Goal: Task Accomplishment & Management: Manage account settings

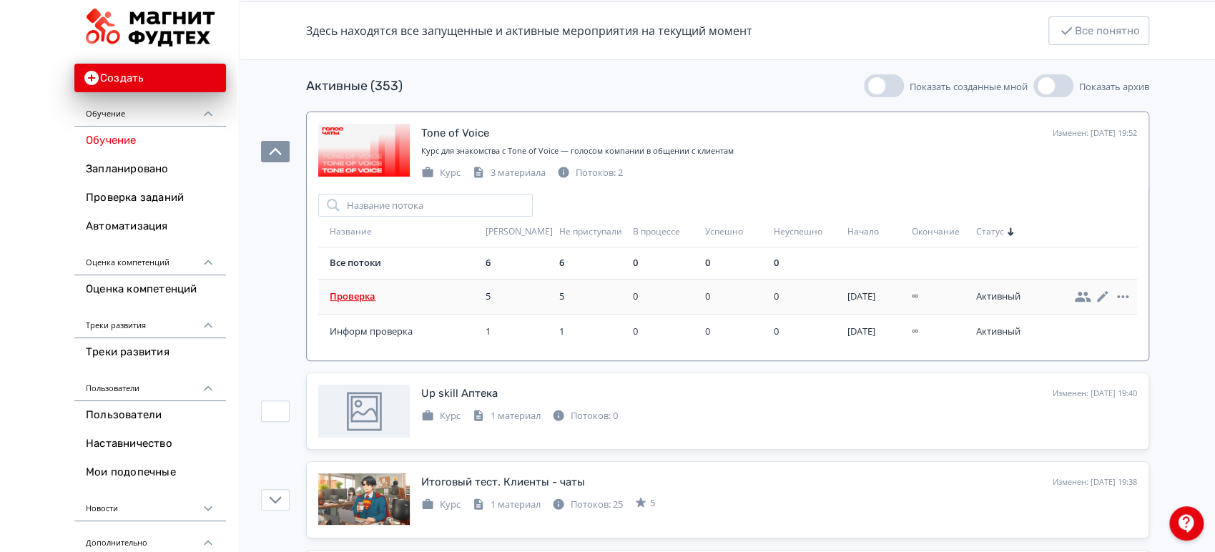
click at [366, 303] on td "Проверка" at bounding box center [399, 296] width 162 height 35
click at [364, 296] on span "Проверка" at bounding box center [405, 297] width 150 height 14
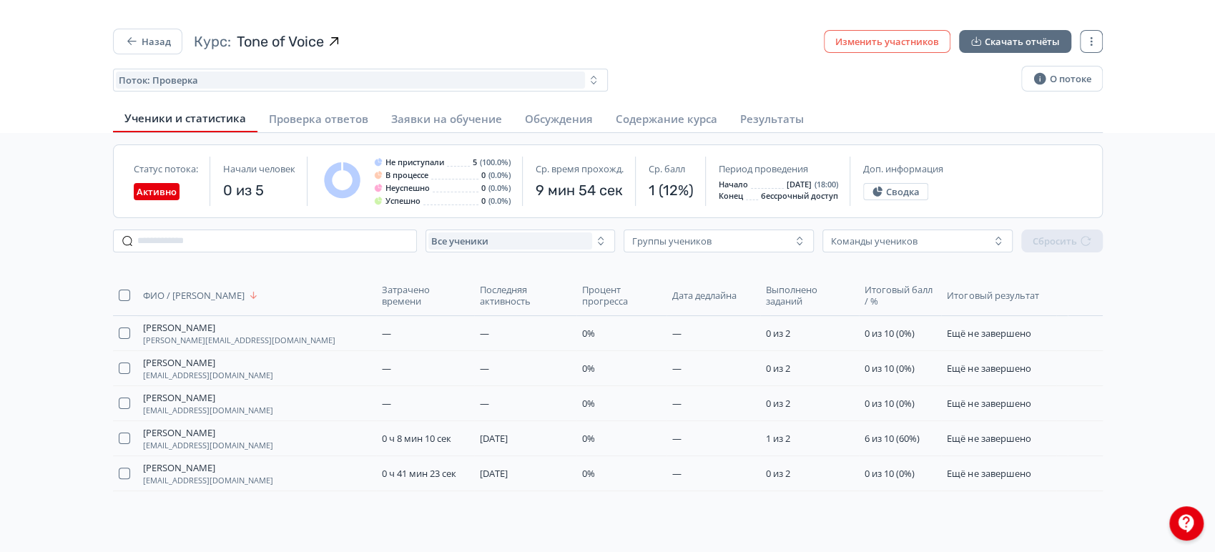
click at [884, 52] on button "Изменить участников" at bounding box center [887, 41] width 127 height 23
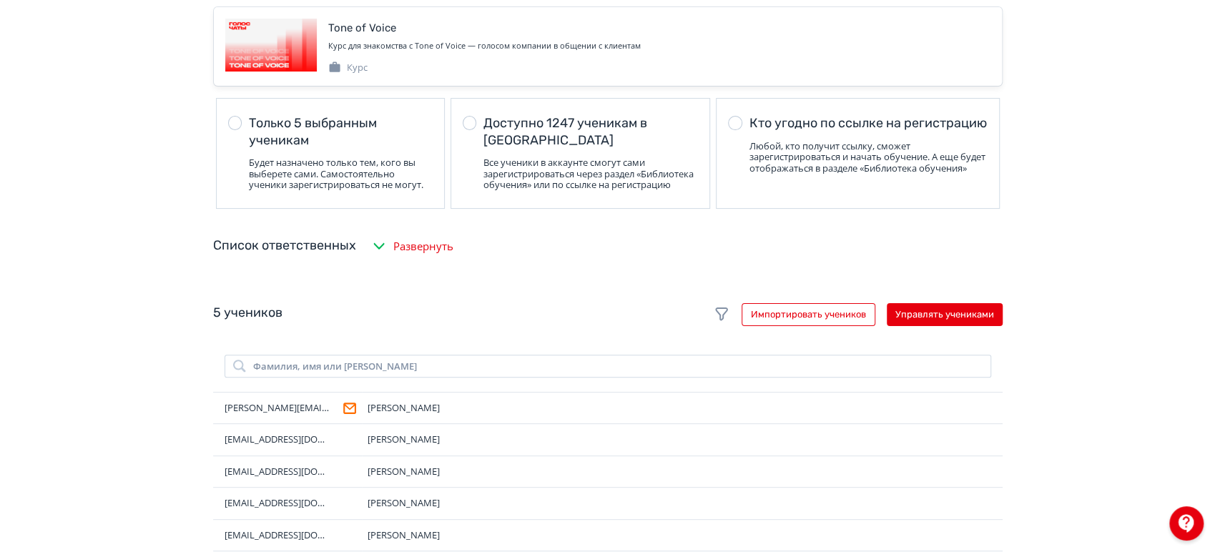
scroll to position [238, 0]
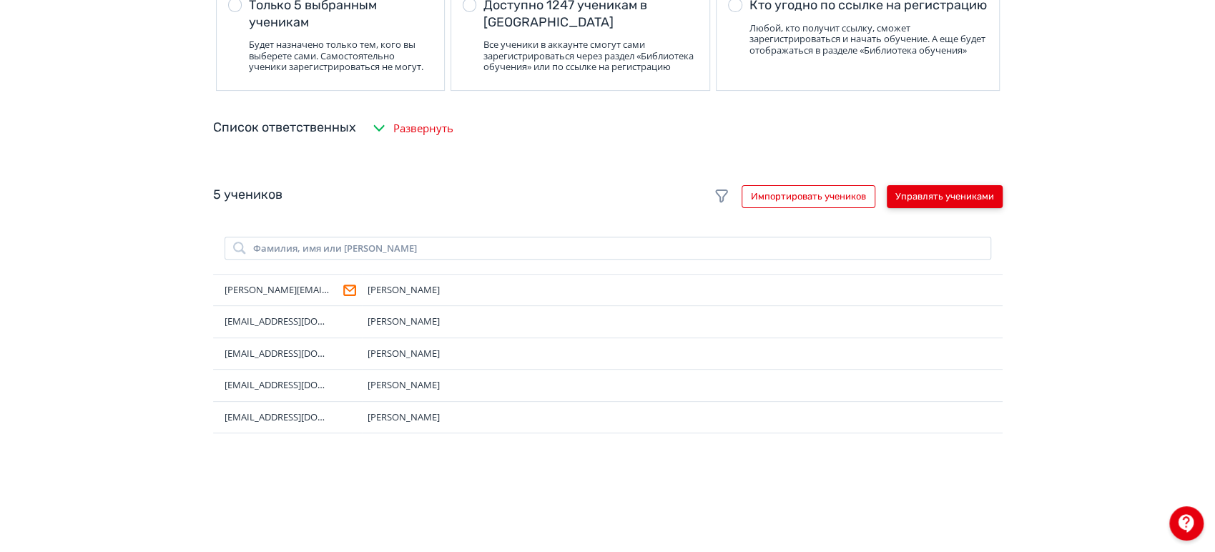
click at [973, 208] on button "Управлять учениками" at bounding box center [945, 196] width 116 height 23
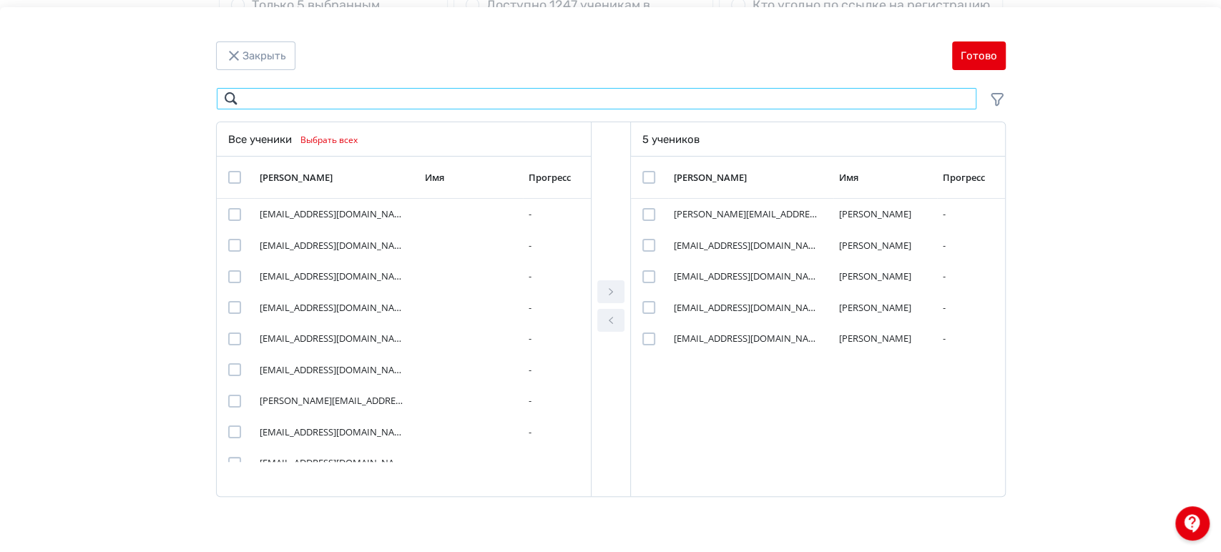
click at [424, 99] on input "Modal" at bounding box center [596, 98] width 761 height 23
paste input "**********"
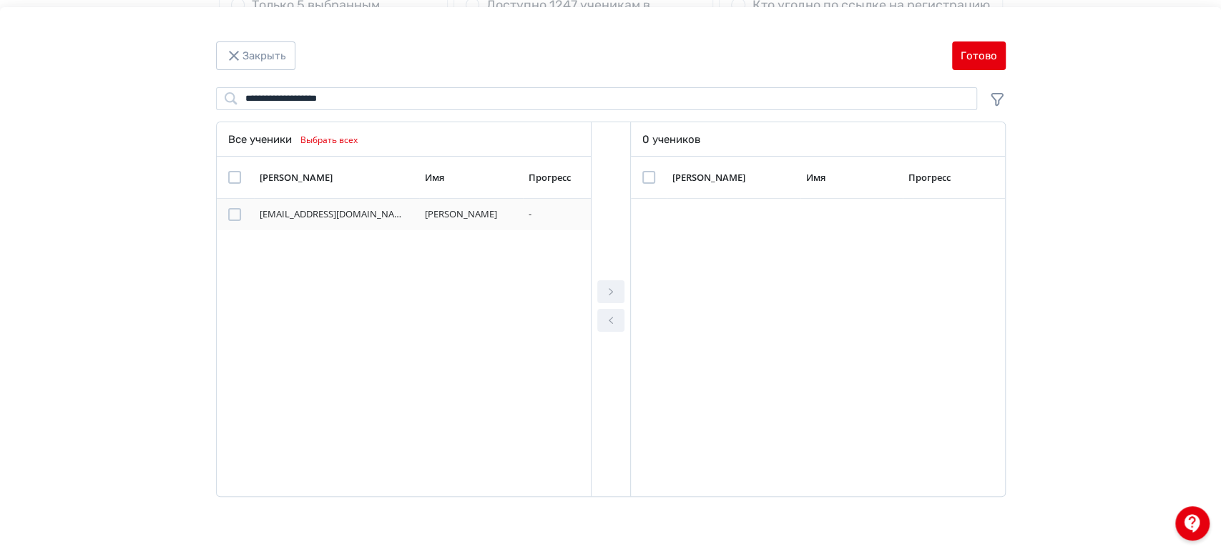
click at [232, 216] on div "Modal" at bounding box center [234, 214] width 13 height 13
click at [617, 293] on icon "Modal" at bounding box center [610, 291] width 17 height 17
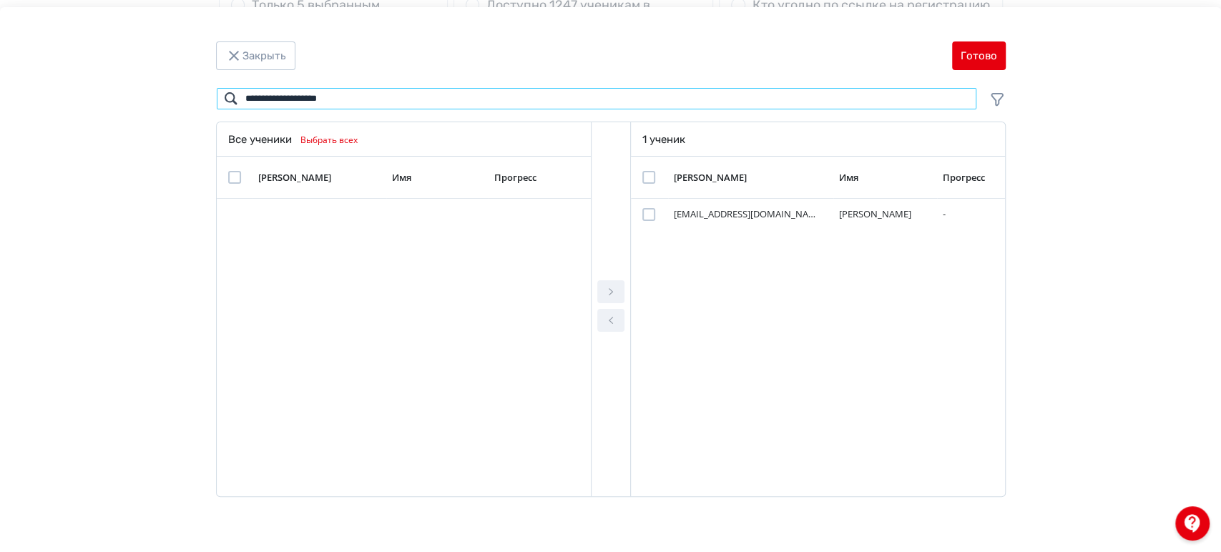
drag, startPoint x: 355, startPoint y: 103, endPoint x: 226, endPoint y: 107, distance: 128.8
click at [226, 107] on input "**********" at bounding box center [596, 98] width 761 height 23
paste input "**"
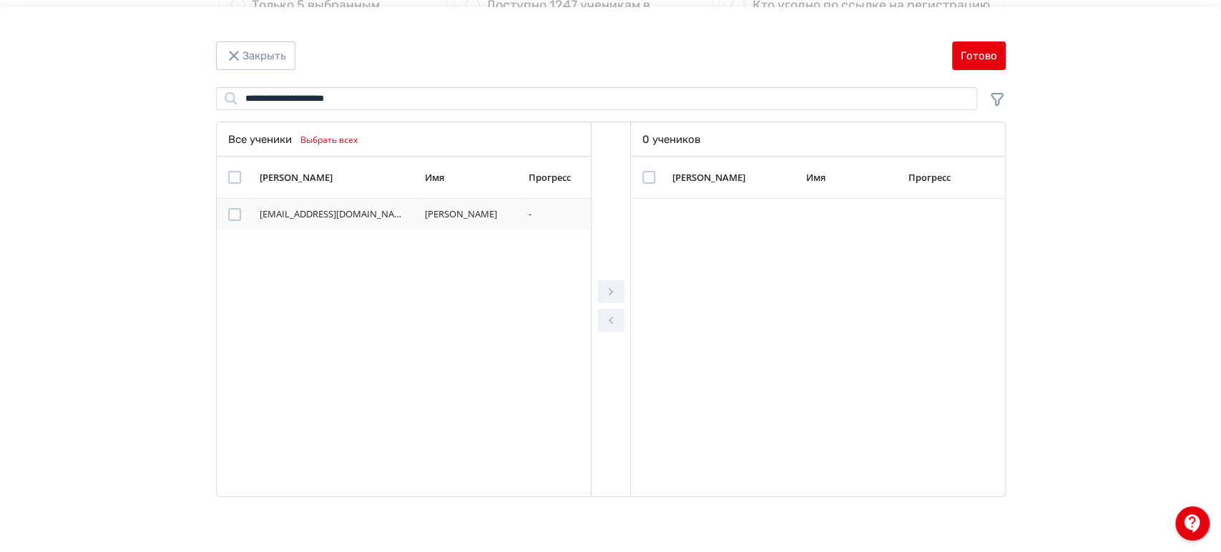
click at [231, 216] on div "Modal" at bounding box center [234, 214] width 13 height 13
click at [612, 298] on icon "Modal" at bounding box center [610, 291] width 17 height 17
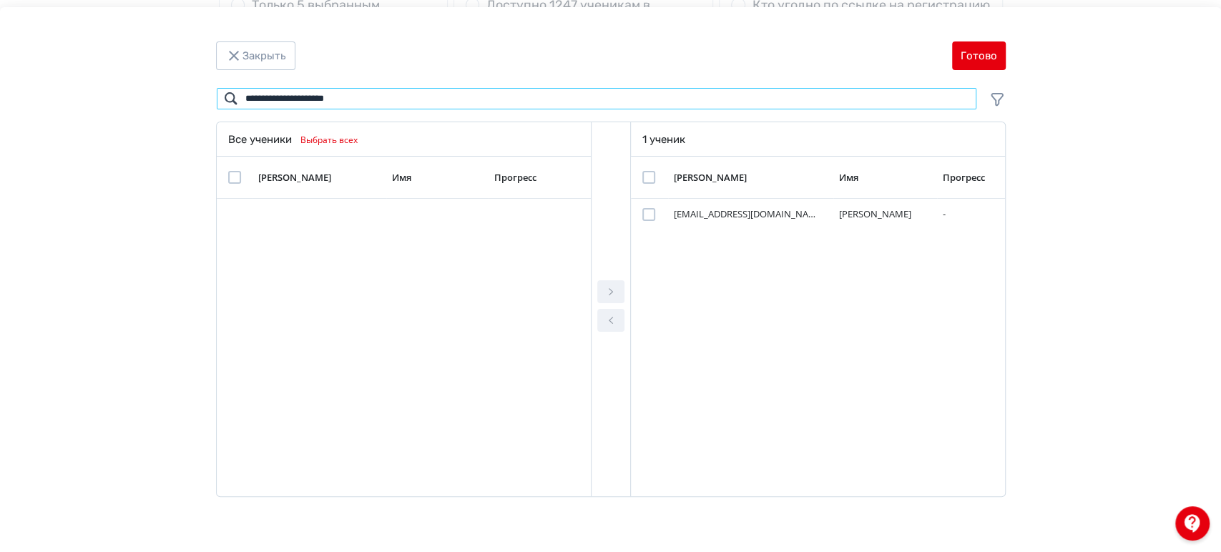
drag, startPoint x: 262, startPoint y: 91, endPoint x: 281, endPoint y: 137, distance: 50.4
click at [205, 91] on div "**********" at bounding box center [611, 296] width 858 height 419
paste input "Modal"
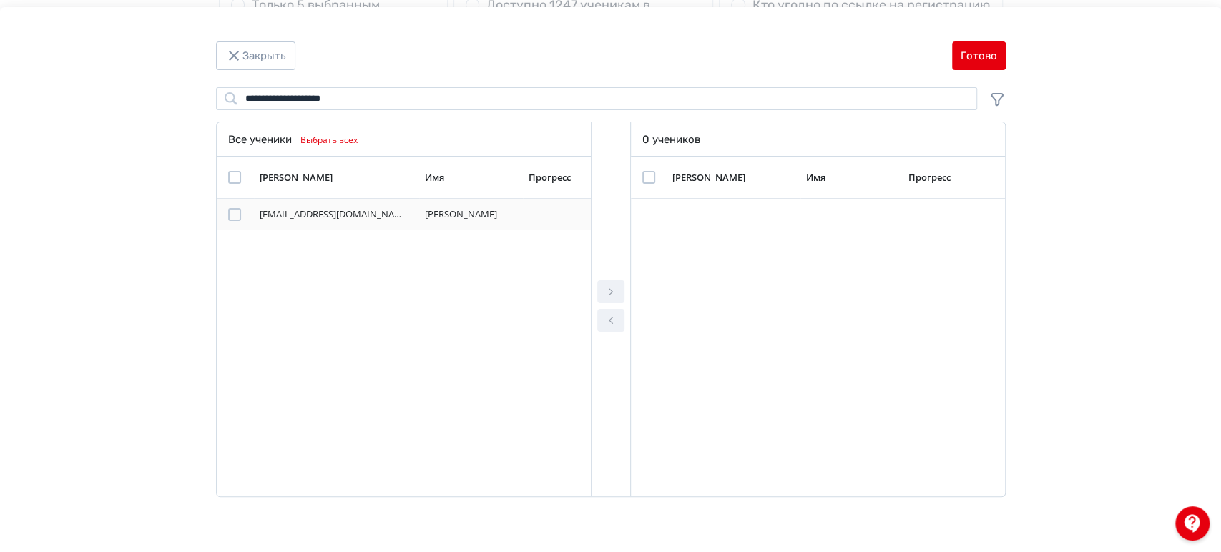
click at [233, 217] on div "Modal" at bounding box center [234, 214] width 13 height 13
click at [601, 290] on button "Modal" at bounding box center [610, 291] width 27 height 23
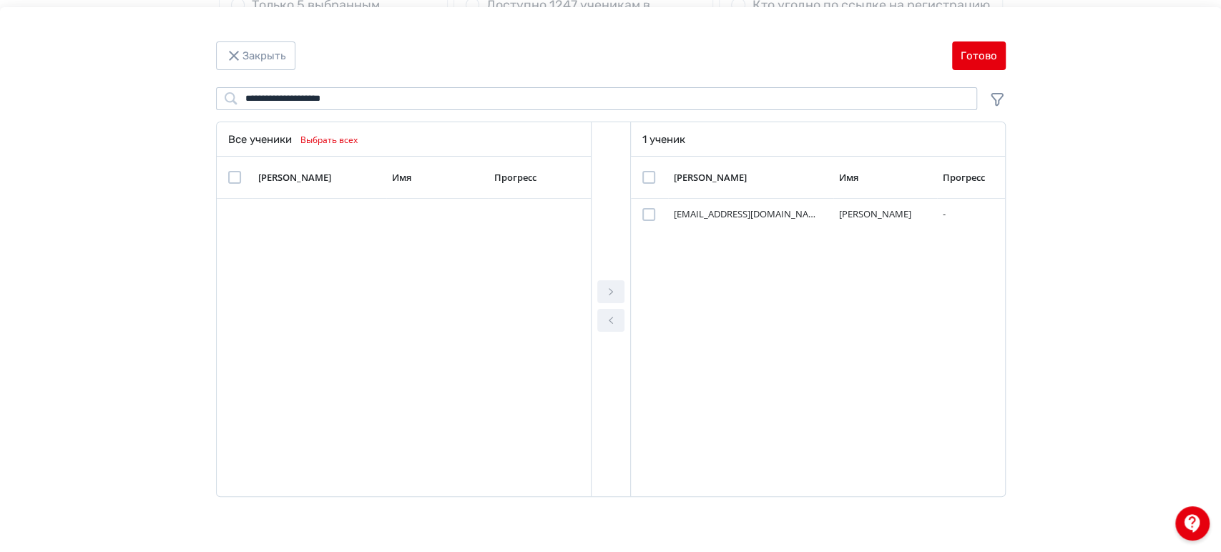
drag, startPoint x: 374, startPoint y: 83, endPoint x: 323, endPoint y: 99, distance: 54.1
click at [292, 91] on div "**********" at bounding box center [610, 283] width 1221 height 552
drag, startPoint x: 351, startPoint y: 97, endPoint x: 222, endPoint y: 102, distance: 129.6
click at [222, 102] on input "**********" at bounding box center [596, 98] width 761 height 23
paste input "Modal"
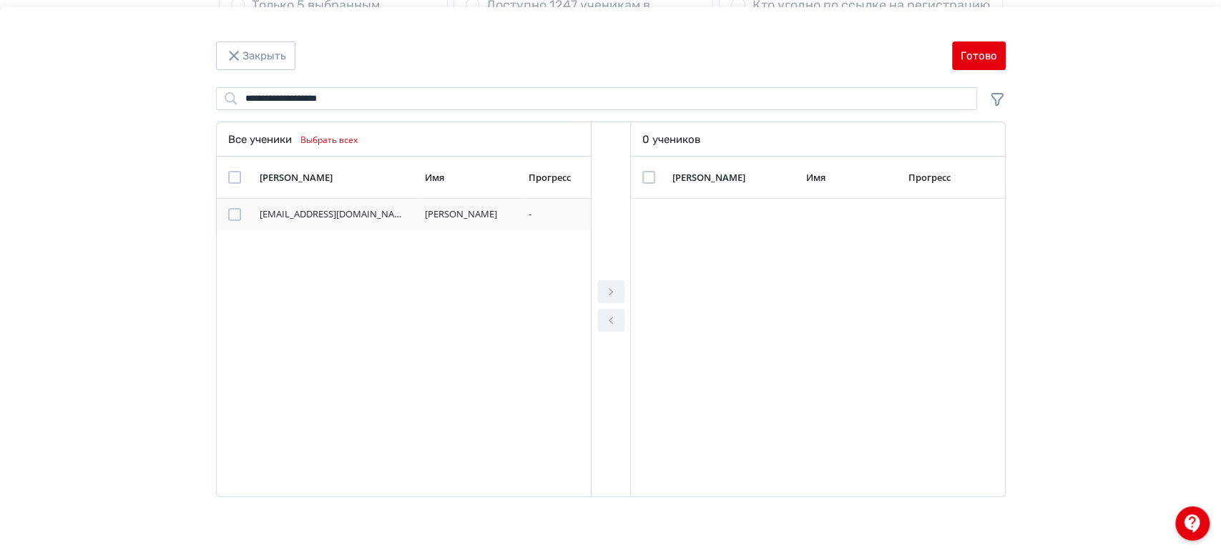
drag, startPoint x: 230, startPoint y: 228, endPoint x: 243, endPoint y: 225, distance: 13.4
click at [230, 220] on div "Modal" at bounding box center [234, 214] width 13 height 13
click at [610, 295] on icon "Modal" at bounding box center [610, 291] width 17 height 17
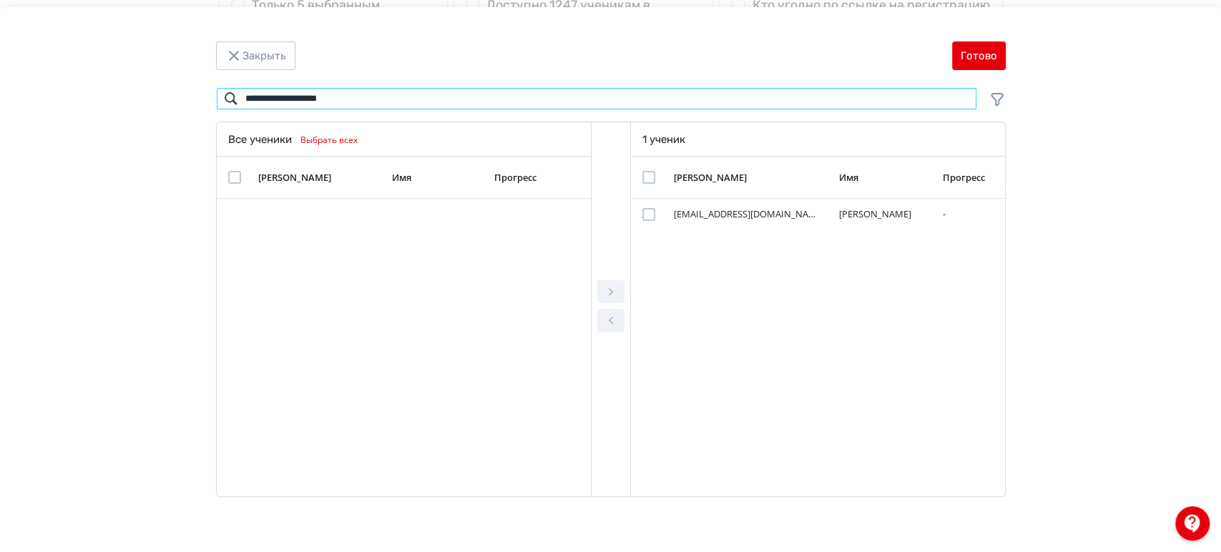
drag, startPoint x: 391, startPoint y: 103, endPoint x: 223, endPoint y: 106, distance: 167.4
click at [218, 96] on input "**********" at bounding box center [596, 98] width 761 height 23
paste input "Modal"
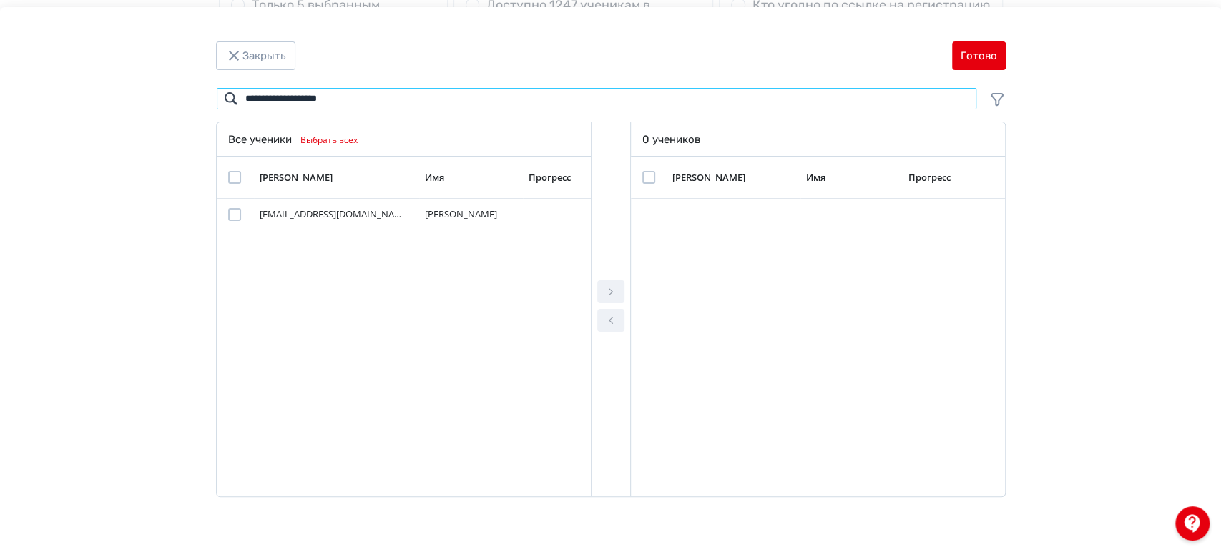
type input "**********"
drag, startPoint x: 253, startPoint y: 230, endPoint x: 230, endPoint y: 213, distance: 28.8
click at [229, 212] on div "Modal" at bounding box center [234, 214] width 13 height 13
click at [612, 285] on icon "Modal" at bounding box center [610, 291] width 17 height 17
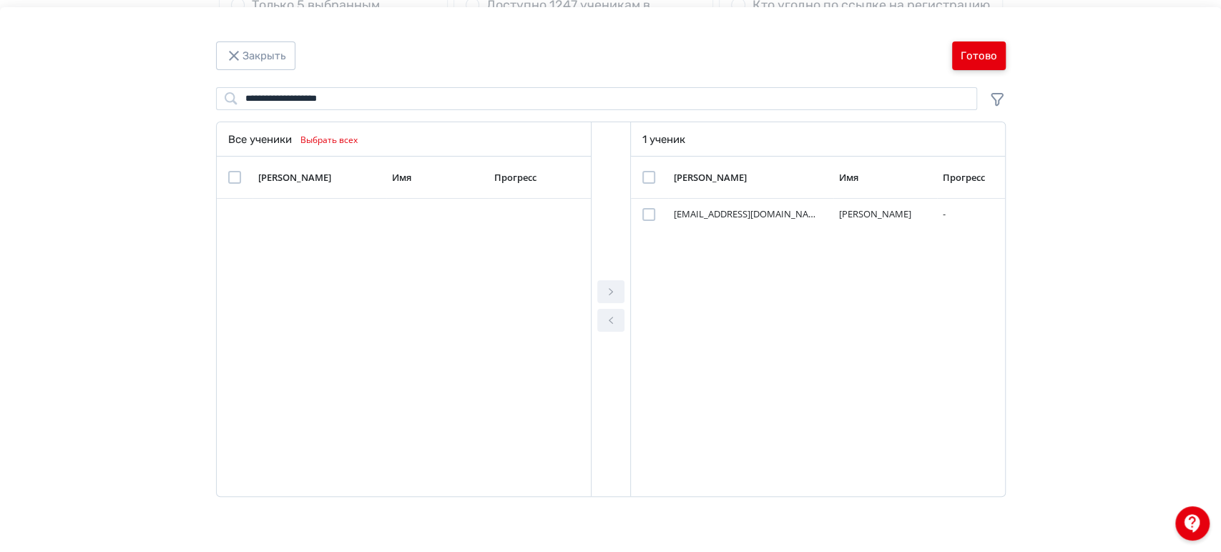
click at [990, 60] on button "Готово" at bounding box center [979, 55] width 54 height 29
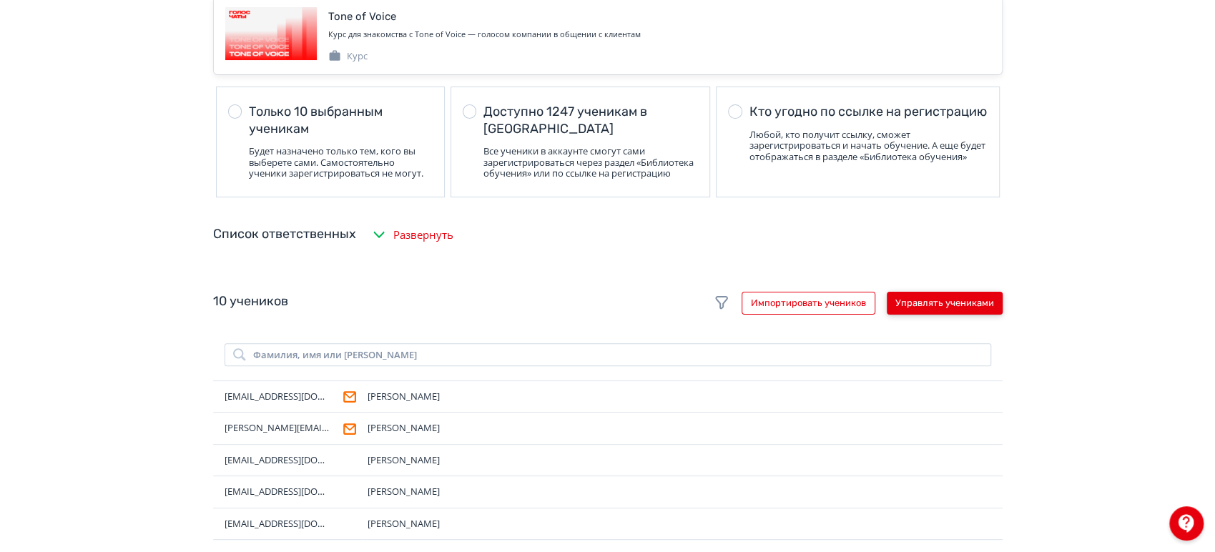
scroll to position [0, 0]
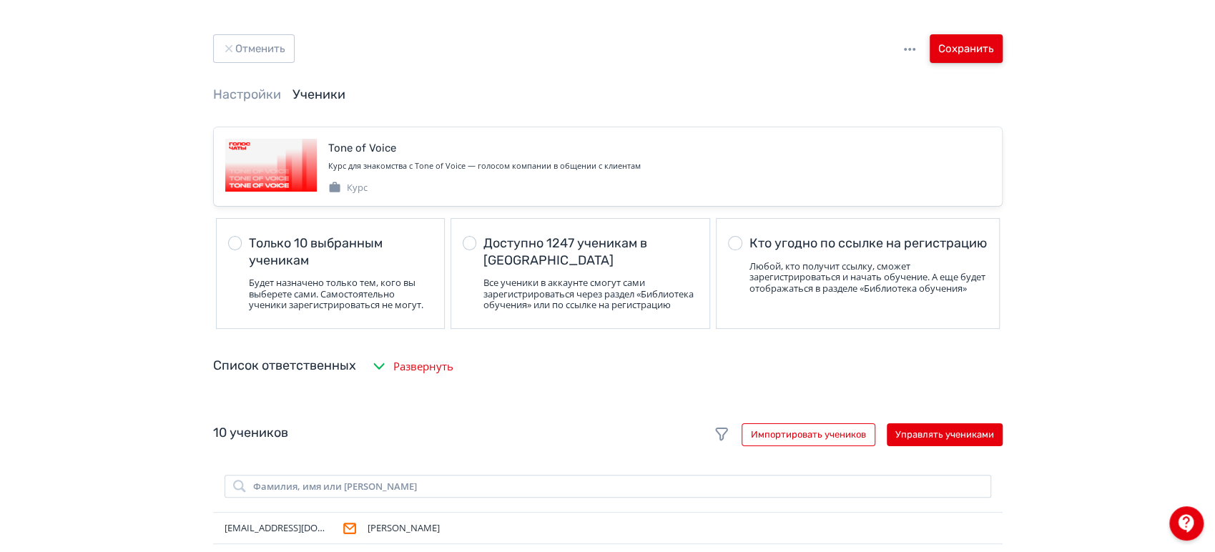
click at [990, 39] on button "Сохранить" at bounding box center [966, 48] width 73 height 29
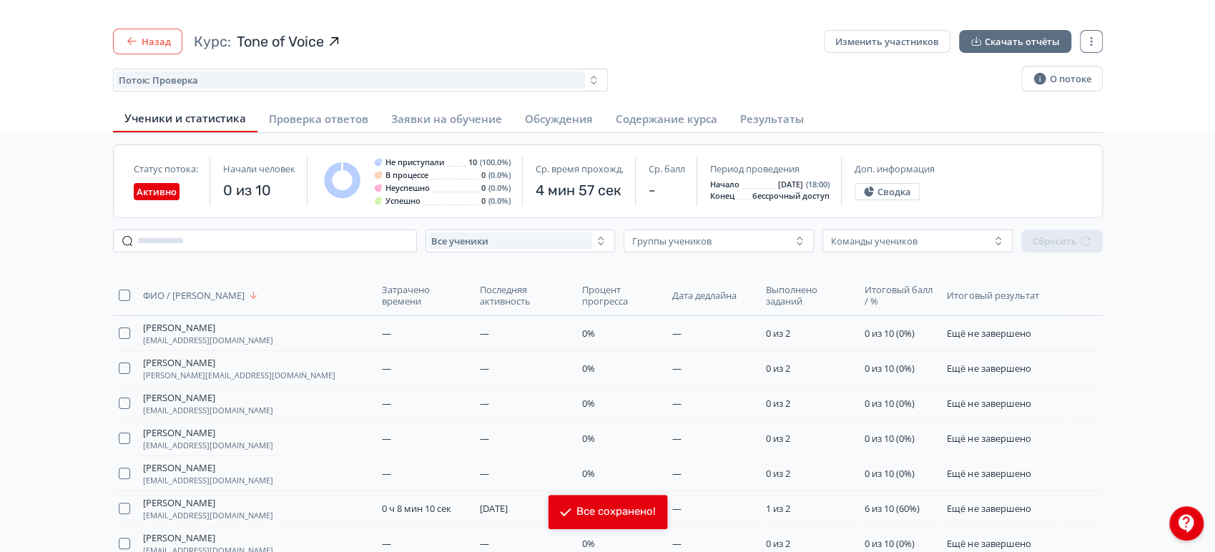
click at [140, 34] on button "Назад" at bounding box center [147, 42] width 69 height 26
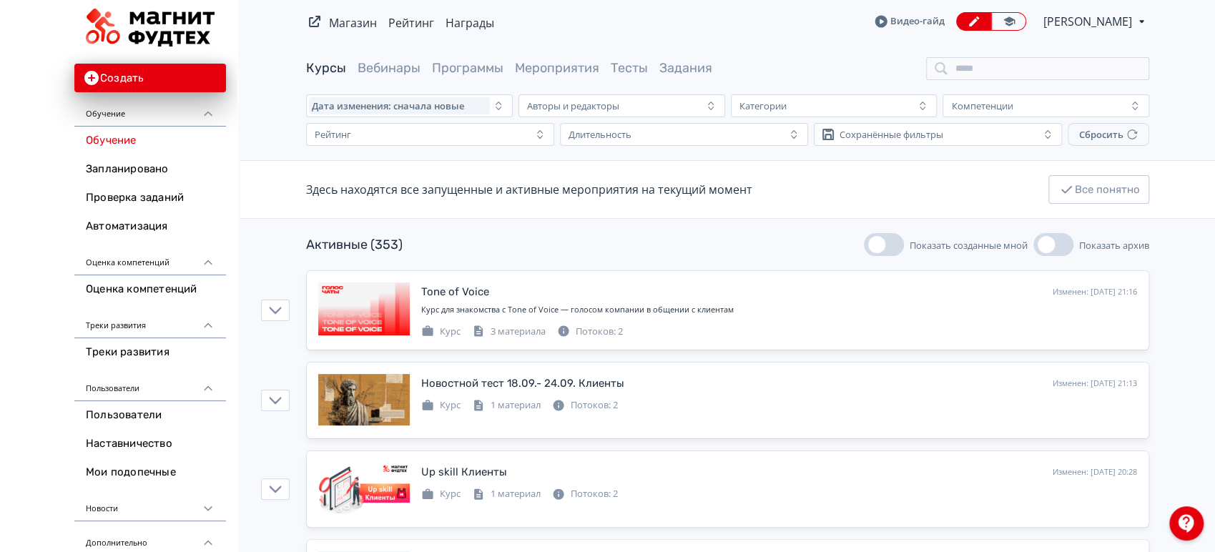
scroll to position [79, 0]
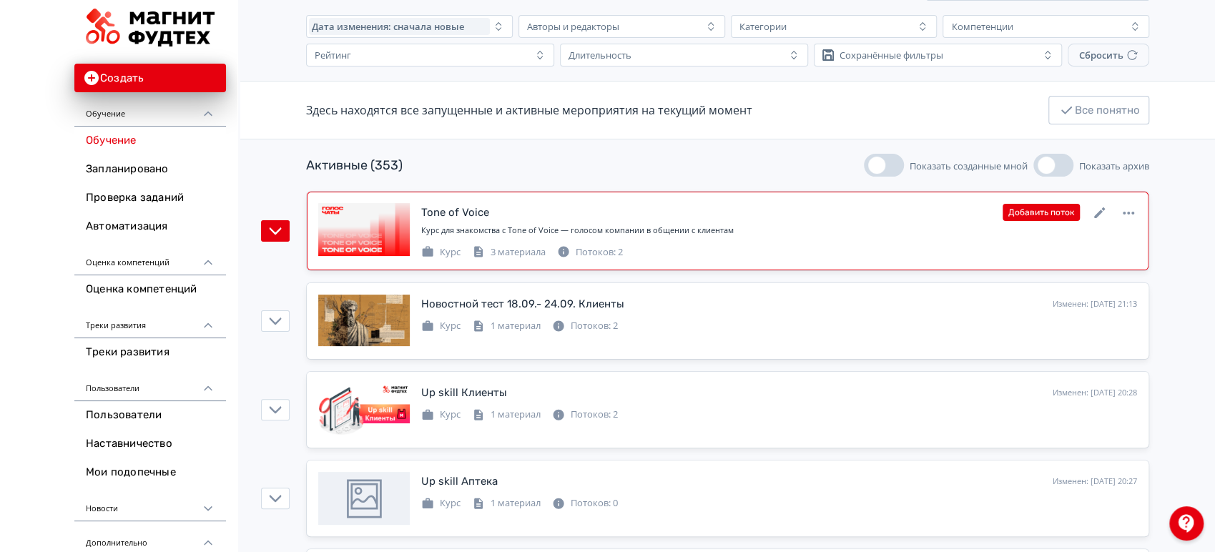
click at [718, 199] on link "Tone of Voice Изменен: [DATE] 21:16 Добавить поток Курс для знакомства с Tone o…" at bounding box center [728, 231] width 842 height 79
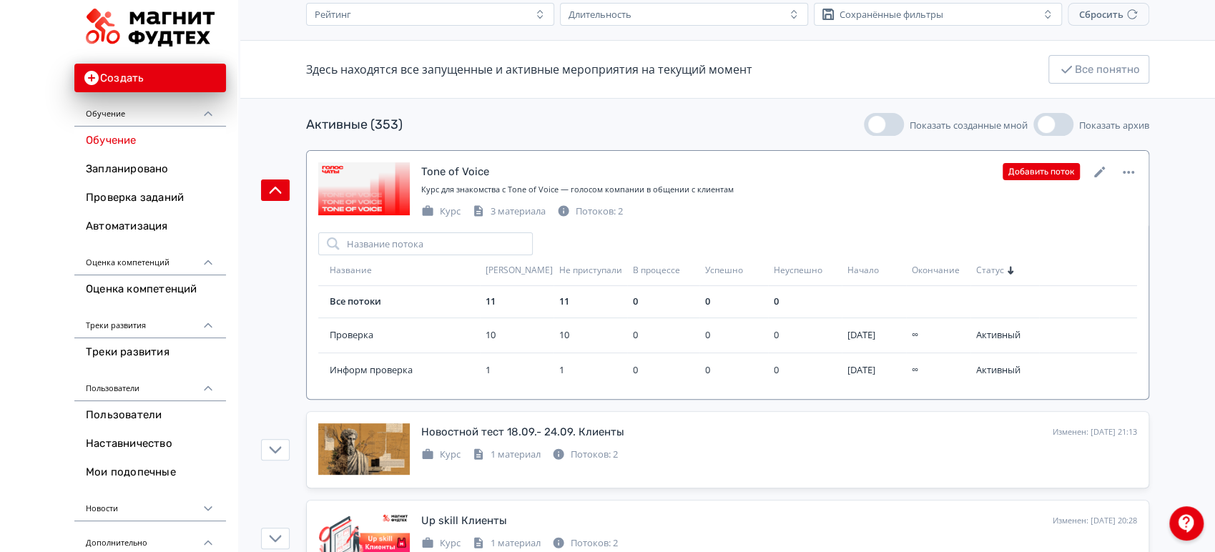
scroll to position [159, 0]
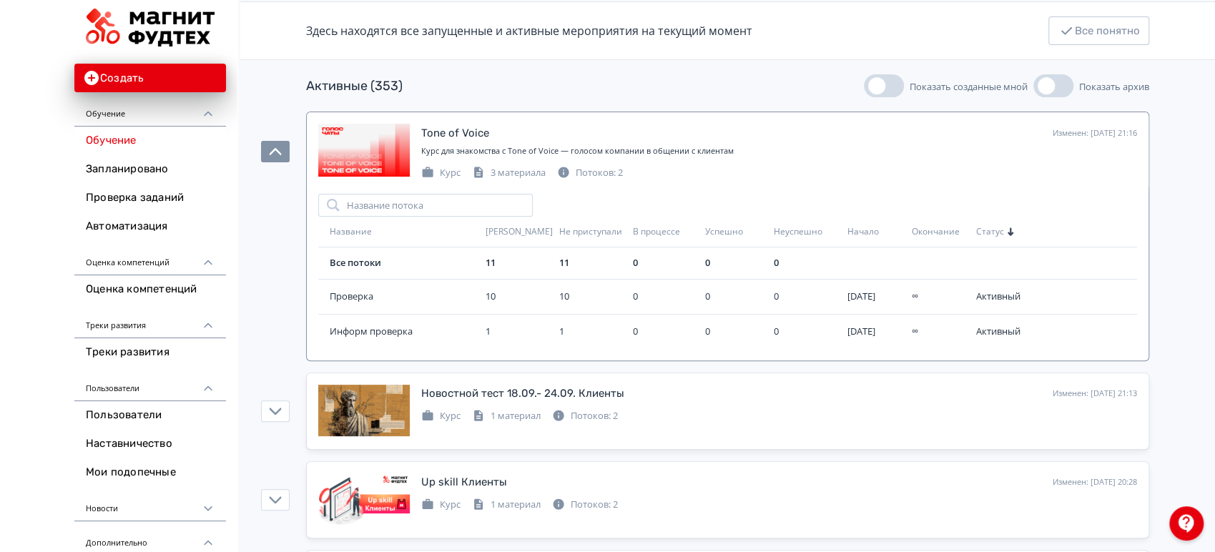
click at [604, 96] on div "Активные (353) Показать созданные мной Показать архив" at bounding box center [727, 85] width 843 height 23
click at [500, 77] on div "Активные (353) Показать созданные мной Показать архив" at bounding box center [727, 85] width 843 height 23
